Goal: Find contact information: Find contact information

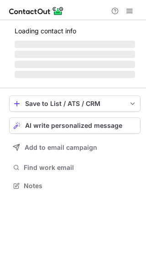
scroll to position [200, 146]
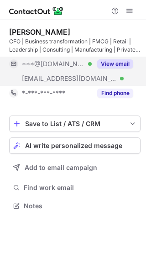
click at [119, 61] on button "View email" at bounding box center [115, 63] width 36 height 9
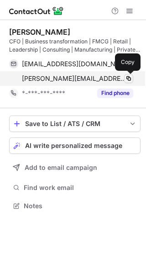
click at [130, 79] on span at bounding box center [128, 78] width 7 height 7
